Goal: Task Accomplishment & Management: Manage account settings

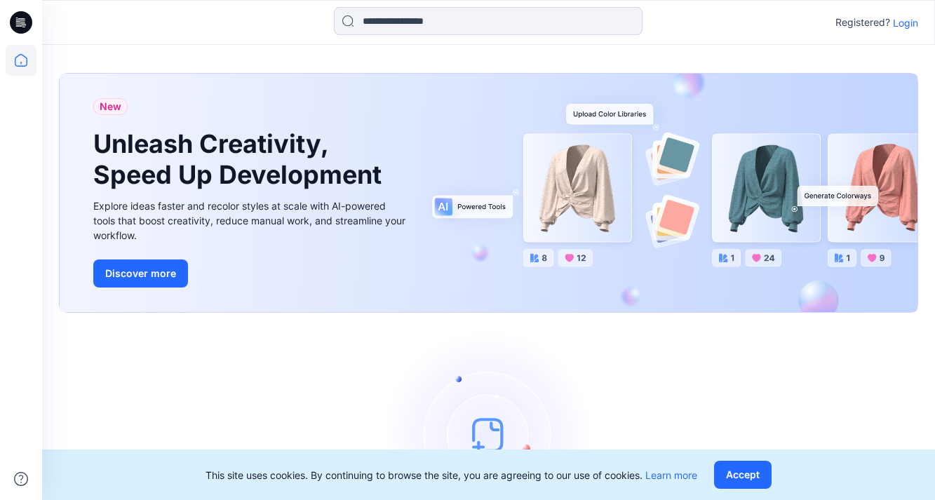
click at [913, 22] on p "Login" at bounding box center [904, 22] width 25 height 15
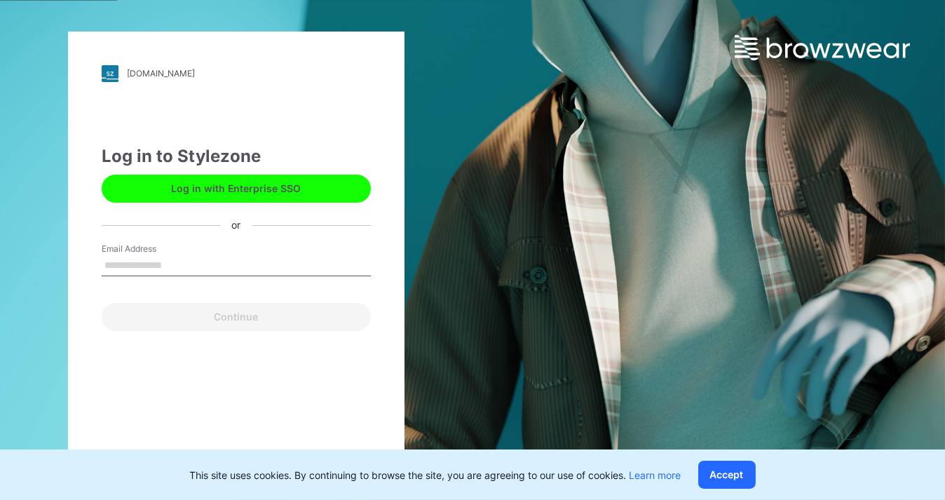
click at [202, 266] on input "Email Address" at bounding box center [236, 265] width 269 height 21
type input "**********"
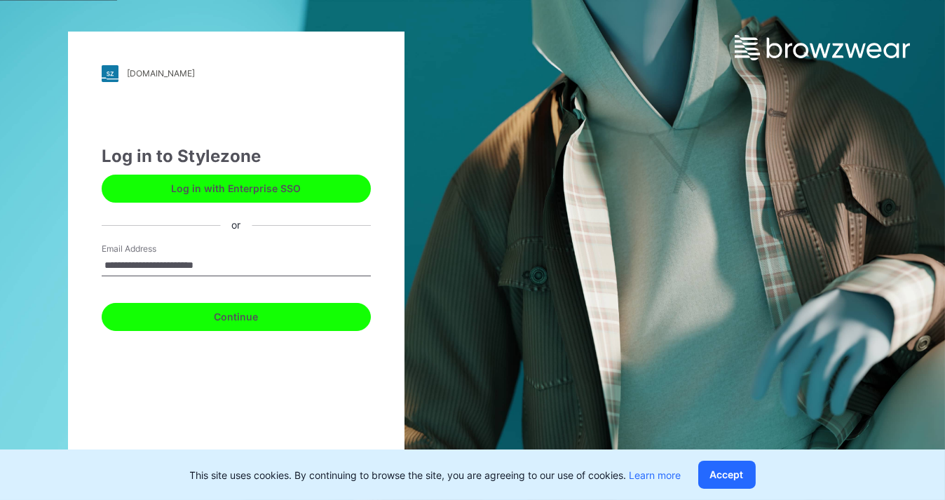
click at [249, 315] on button "Continue" at bounding box center [236, 317] width 269 height 28
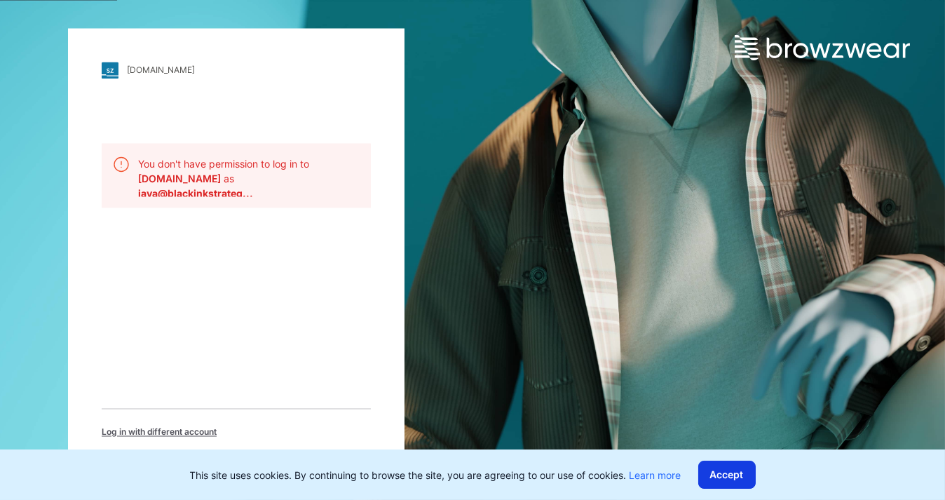
click at [735, 480] on button "Accept" at bounding box center [726, 475] width 57 height 28
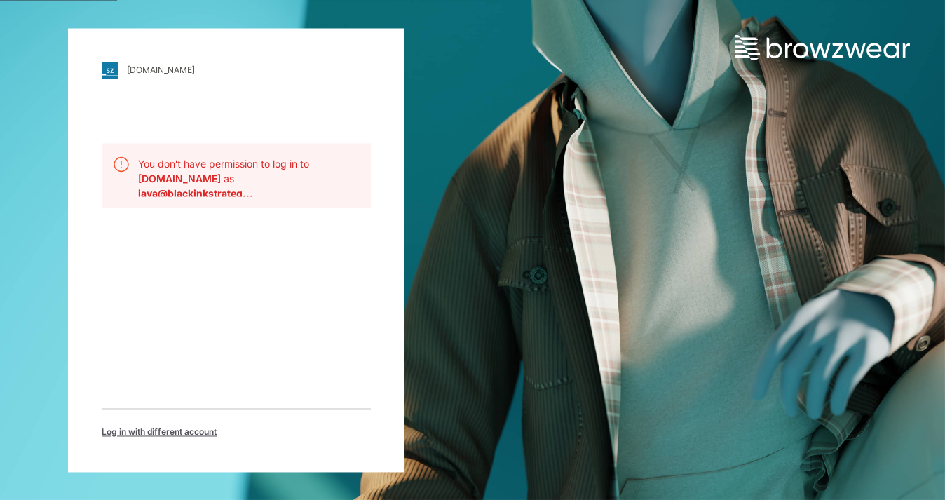
click at [247, 191] on b "jaya@blackinkstrateg..." at bounding box center [195, 193] width 115 height 12
click at [741, 40] on img at bounding box center [822, 47] width 175 height 25
click at [110, 76] on img at bounding box center [110, 70] width 17 height 17
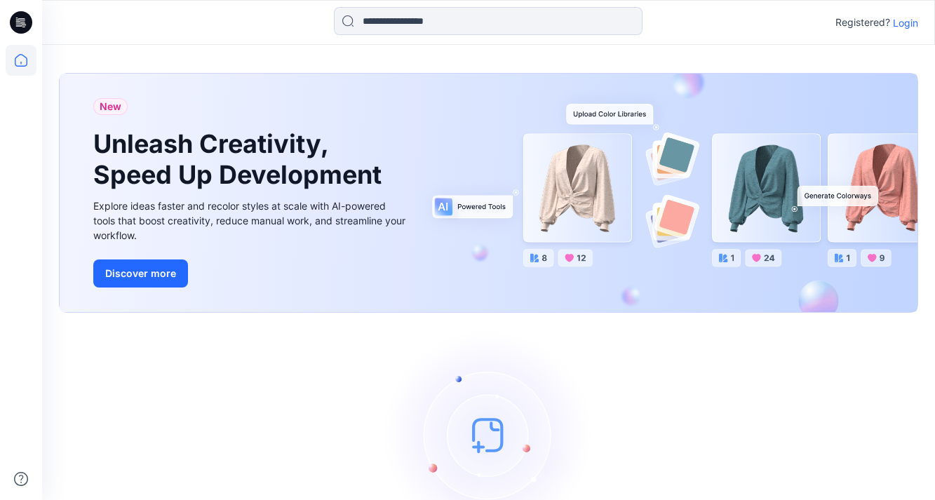
scroll to position [98, 0]
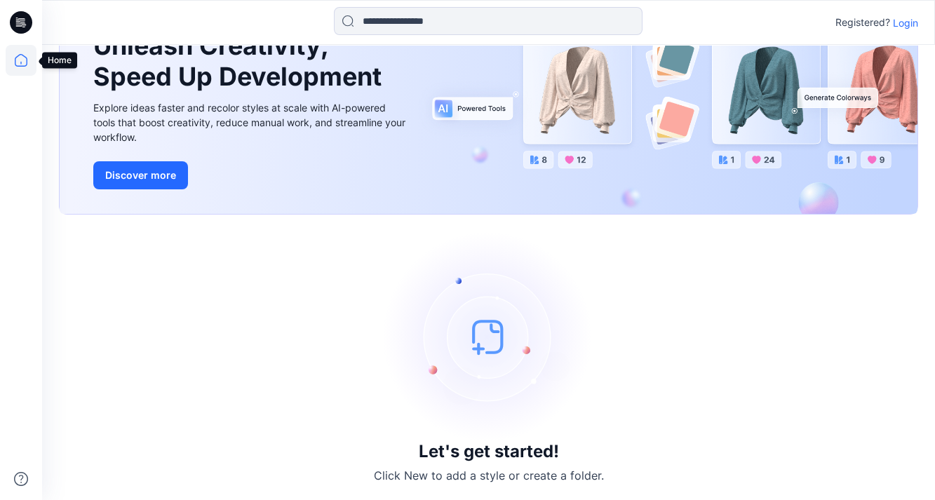
click at [23, 62] on icon at bounding box center [21, 60] width 31 height 31
click at [19, 18] on icon at bounding box center [21, 22] width 22 height 22
click at [23, 69] on icon at bounding box center [21, 60] width 31 height 31
click at [25, 22] on icon at bounding box center [21, 22] width 22 height 22
click at [910, 22] on p "Login" at bounding box center [904, 22] width 25 height 15
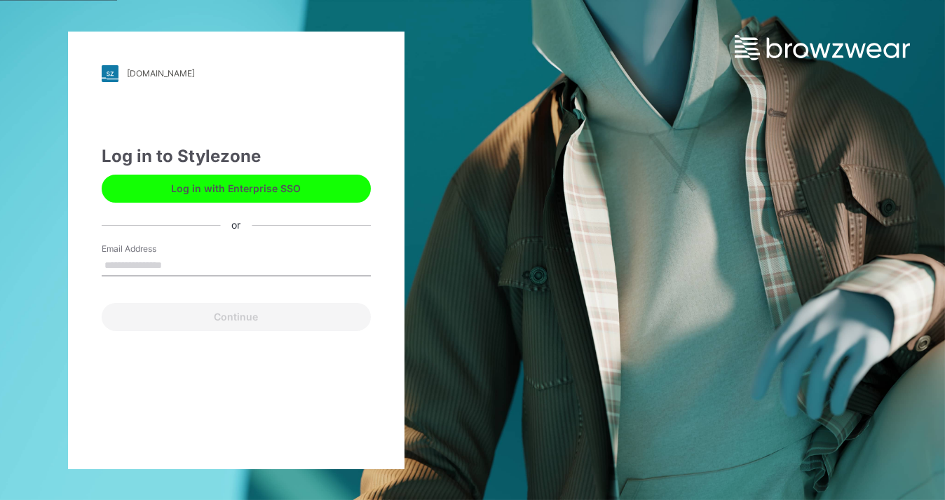
click at [240, 262] on input "Email Address" at bounding box center [236, 265] width 269 height 21
type input "**********"
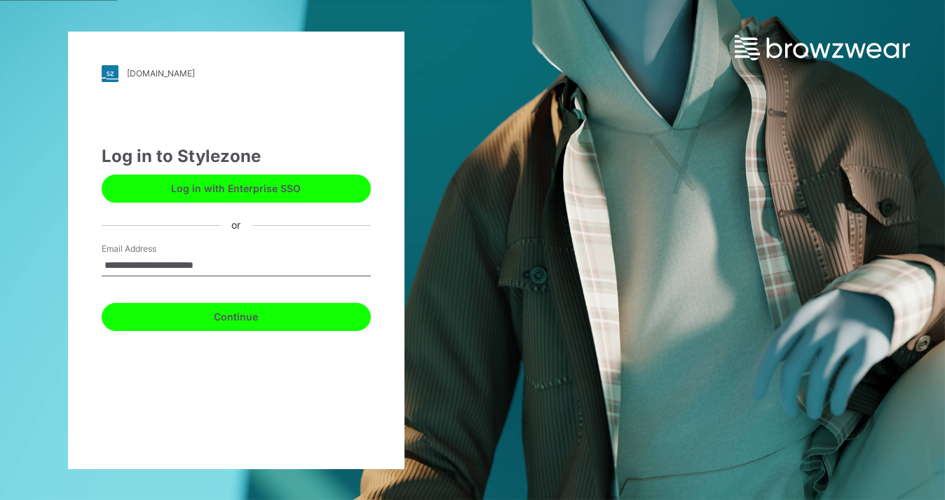
click at [236, 311] on button "Continue" at bounding box center [236, 317] width 269 height 28
